Goal: Communication & Community: Answer question/provide support

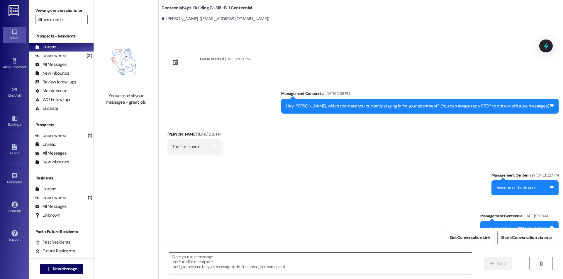
scroll to position [4464, 0]
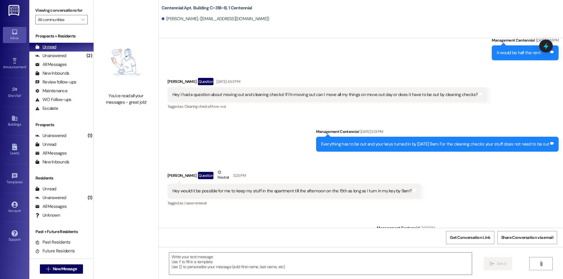
drag, startPoint x: 40, startPoint y: 59, endPoint x: 43, endPoint y: 49, distance: 10.4
click at [40, 59] on div "Unanswered" at bounding box center [50, 56] width 31 height 6
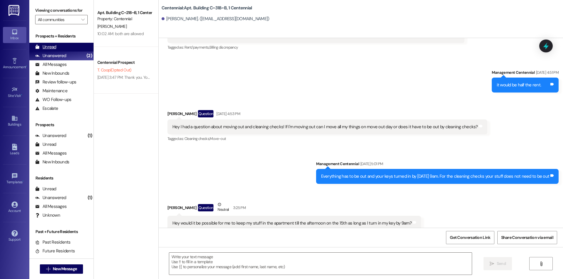
scroll to position [4423, 0]
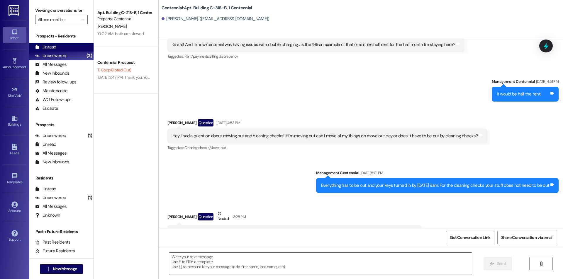
click at [43, 49] on div "Unread" at bounding box center [45, 47] width 21 height 6
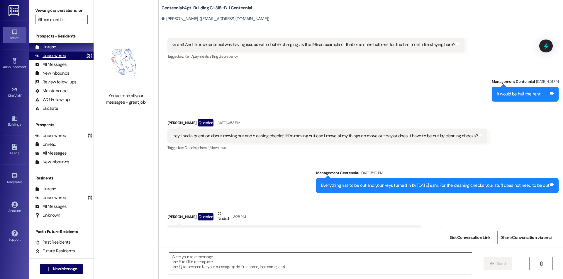
click at [85, 55] on div "(2)" at bounding box center [89, 55] width 9 height 9
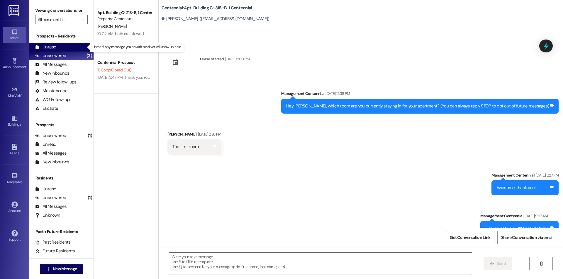
click at [80, 50] on div "Unread (0)" at bounding box center [61, 47] width 64 height 9
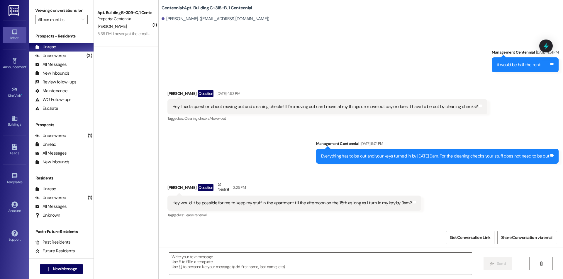
scroll to position [4464, 0]
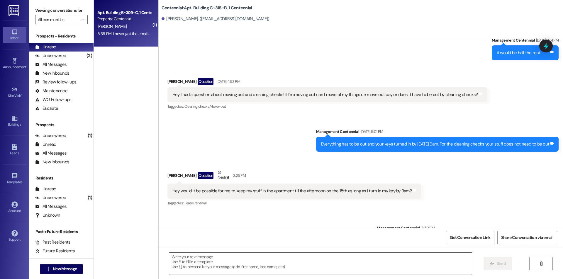
click at [103, 30] on div "5:36 PM: I never got the email about google fiber 5:36 PM: I never got the emai…" at bounding box center [124, 33] width 55 height 7
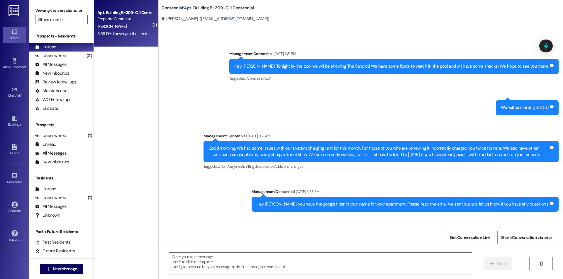
scroll to position [4983, 0]
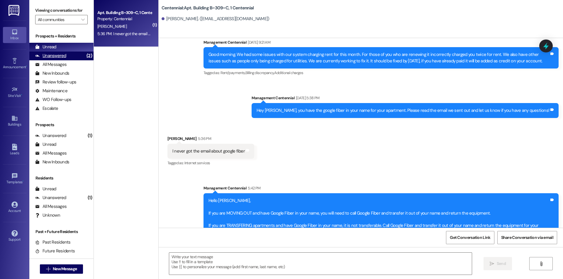
click at [85, 54] on div "(2)" at bounding box center [89, 55] width 9 height 9
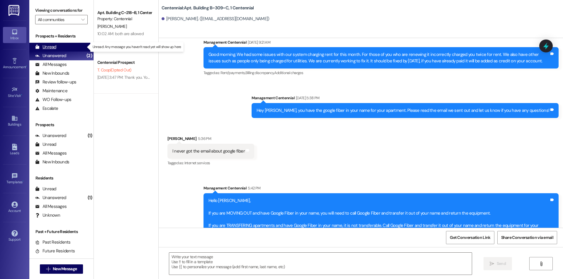
click at [75, 47] on div "Unread (0)" at bounding box center [61, 47] width 64 height 9
